Goal: Information Seeking & Learning: Understand process/instructions

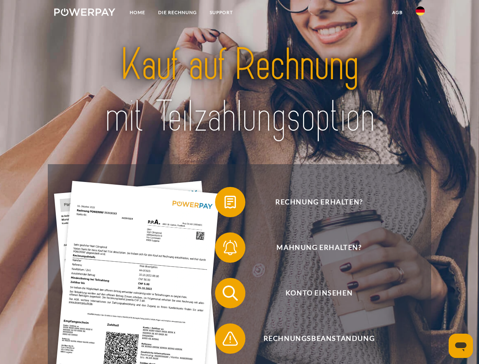
click at [85, 13] on img at bounding box center [84, 12] width 61 height 8
click at [420, 13] on img at bounding box center [420, 10] width 9 height 9
click at [397, 13] on link "agb" at bounding box center [398, 13] width 24 height 14
click at [225, 204] on span at bounding box center [219, 202] width 38 height 38
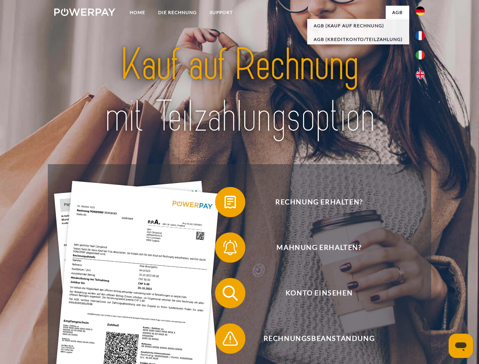
click at [225, 249] on span at bounding box center [219, 248] width 38 height 38
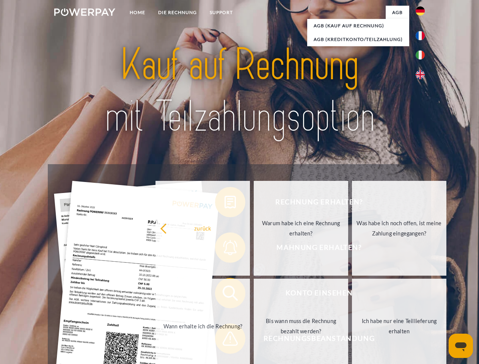
click at [254, 295] on link "Bis wann muss die Rechnung bezahlt werden?" at bounding box center [301, 326] width 94 height 95
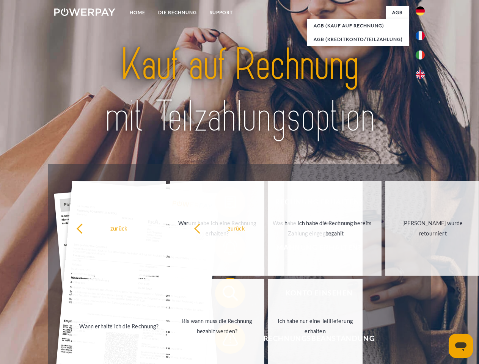
click at [225, 340] on span at bounding box center [219, 339] width 38 height 38
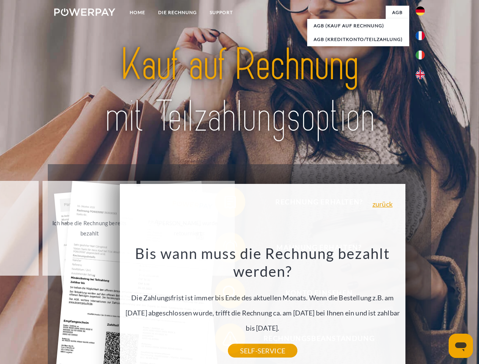
click at [461, 346] on icon "Messaging-Fenster öffnen" at bounding box center [460, 347] width 11 height 9
